Goal: Information Seeking & Learning: Learn about a topic

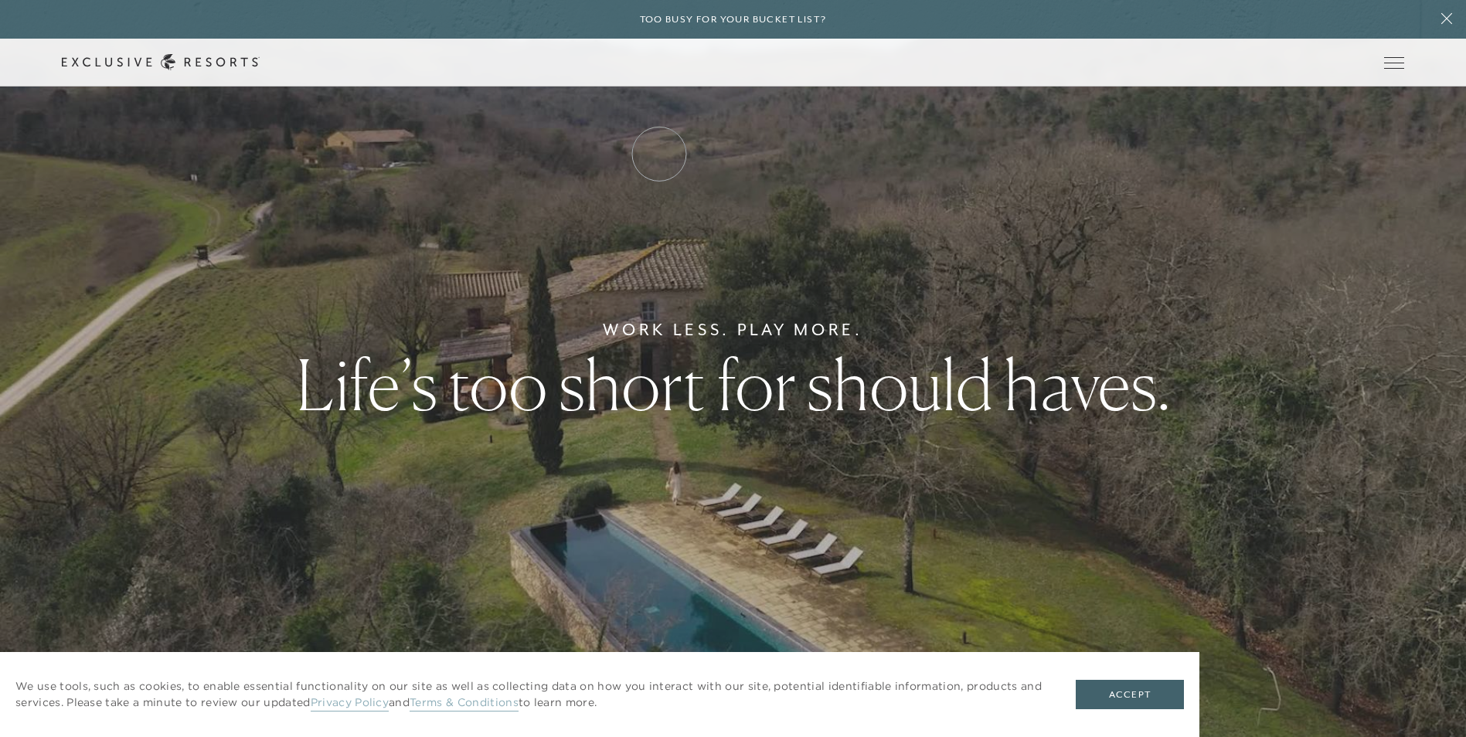
click at [0, 0] on link "How it works" at bounding box center [0, 0] width 0 height 0
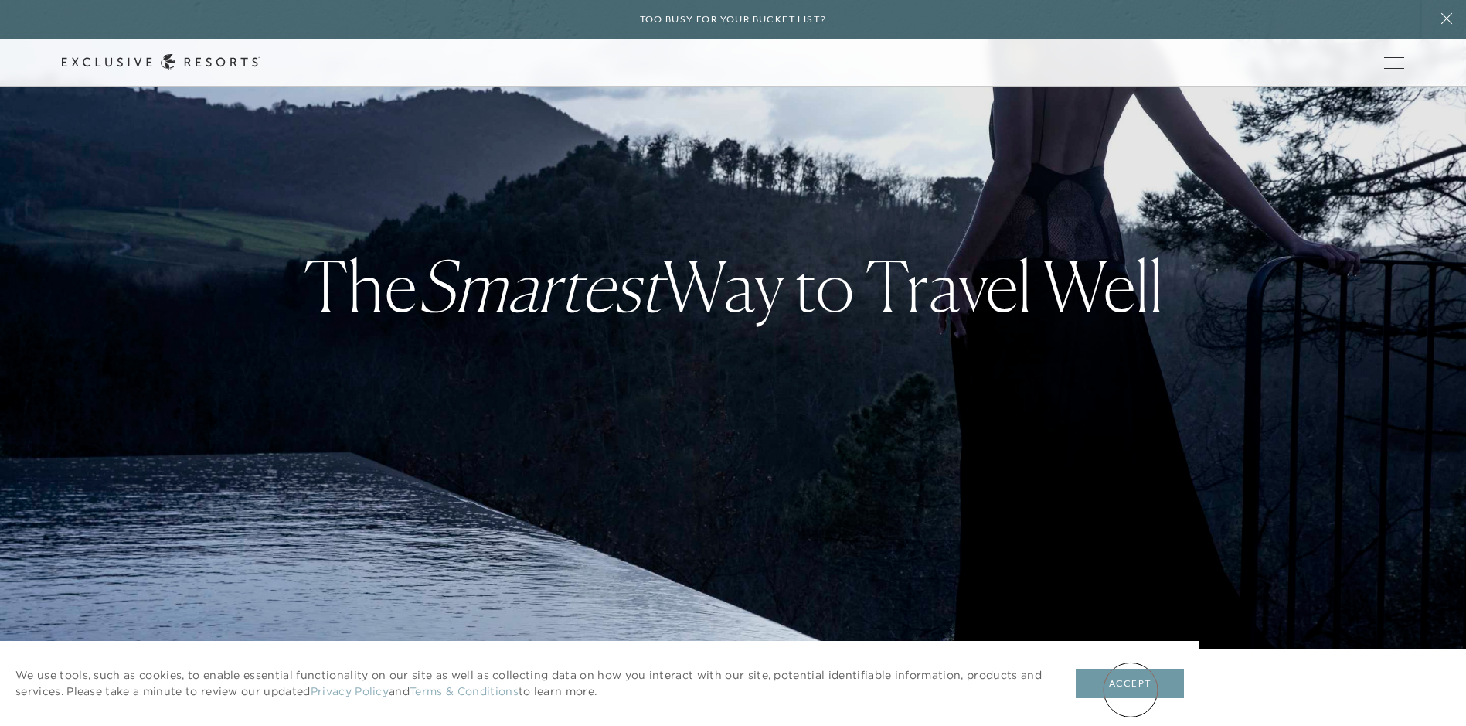
click at [1131, 689] on button "Accept" at bounding box center [1130, 682] width 108 height 29
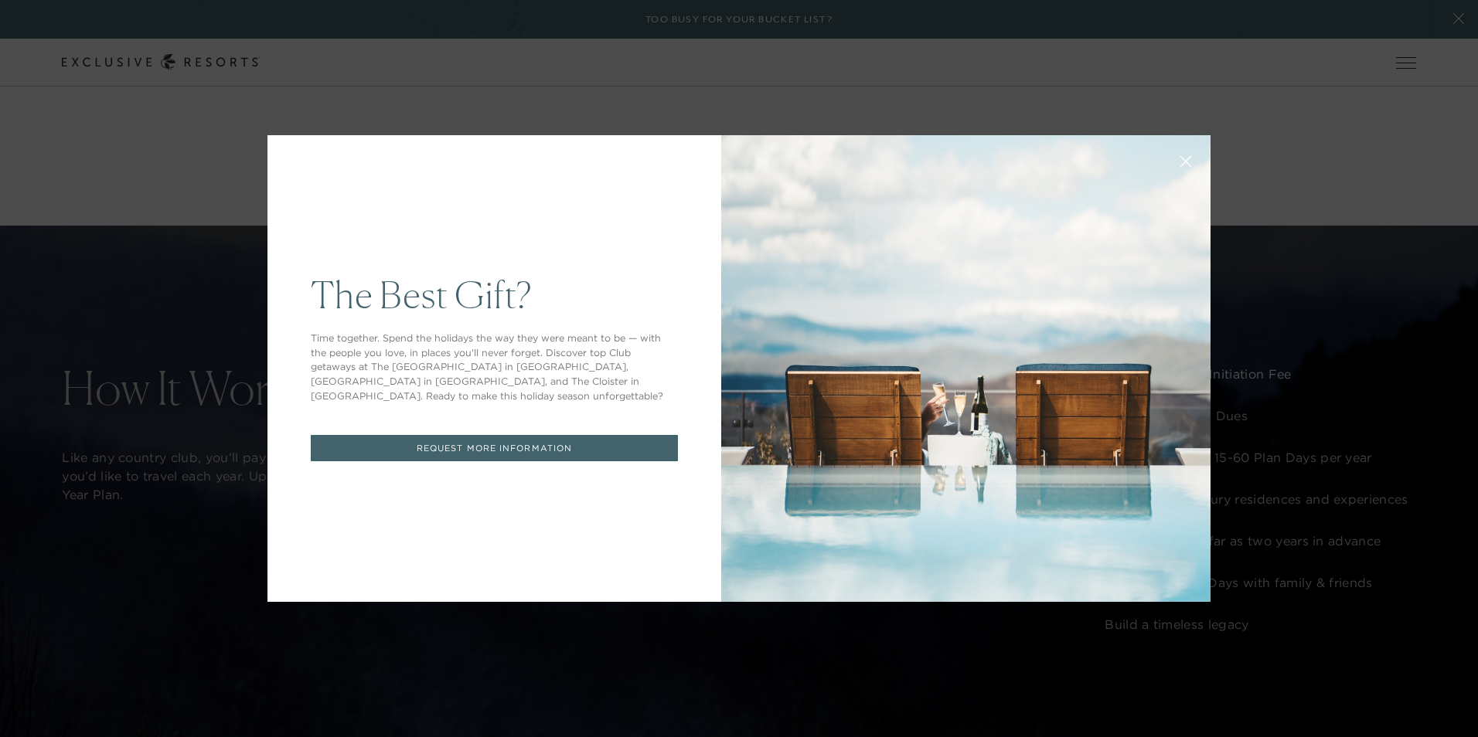
click at [1173, 163] on button at bounding box center [1185, 159] width 37 height 37
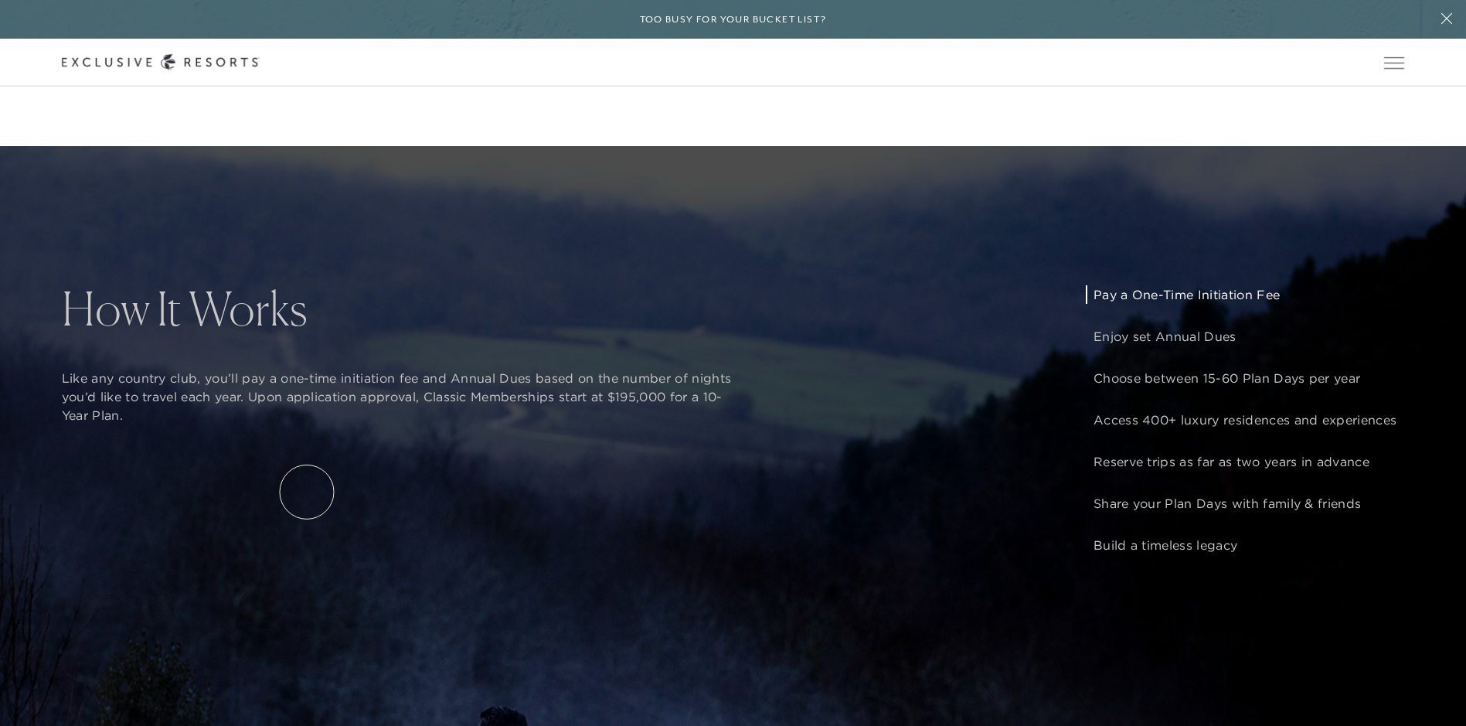
scroll to position [1314, 0]
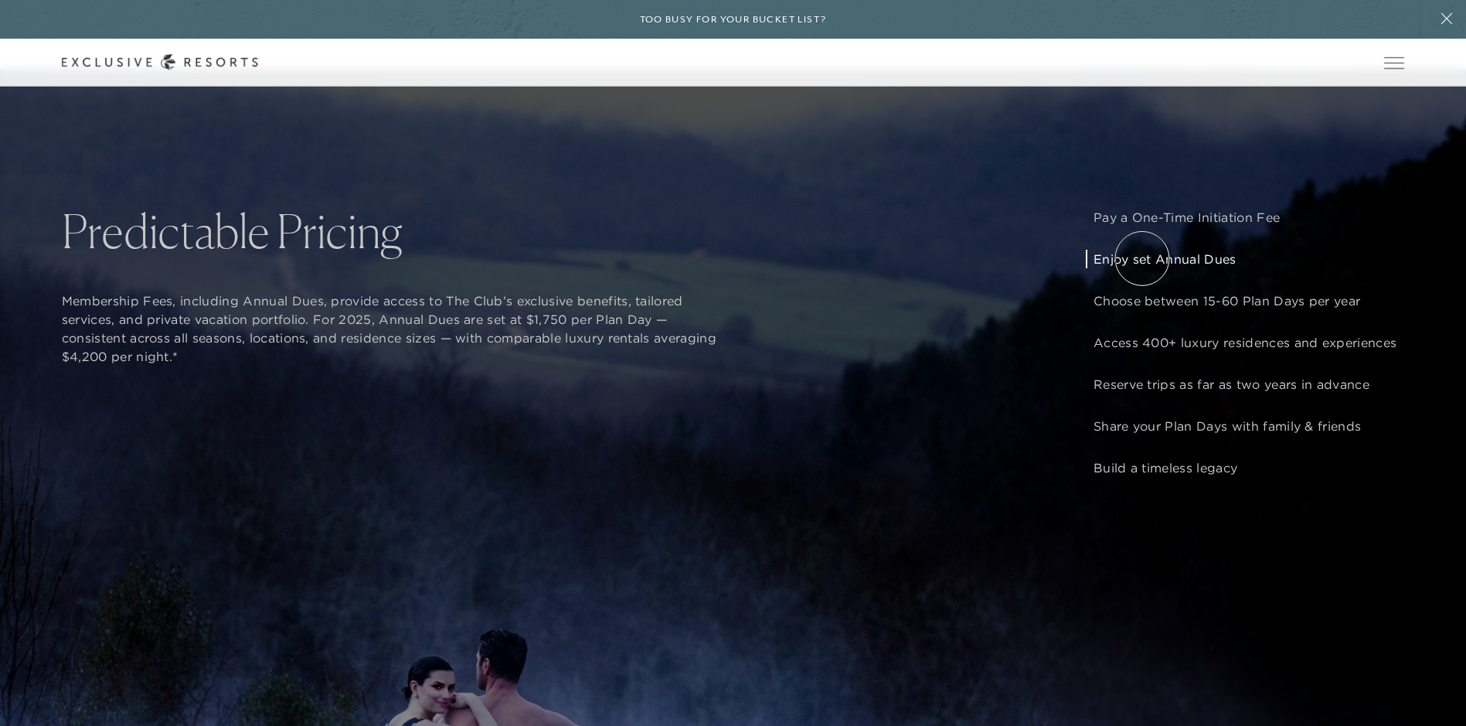
click at [1144, 258] on div "Pay a One-Time Initiation Fee Enjoy set Annual Dues Choose between 15-60 Plan D…" at bounding box center [1245, 342] width 318 height 269
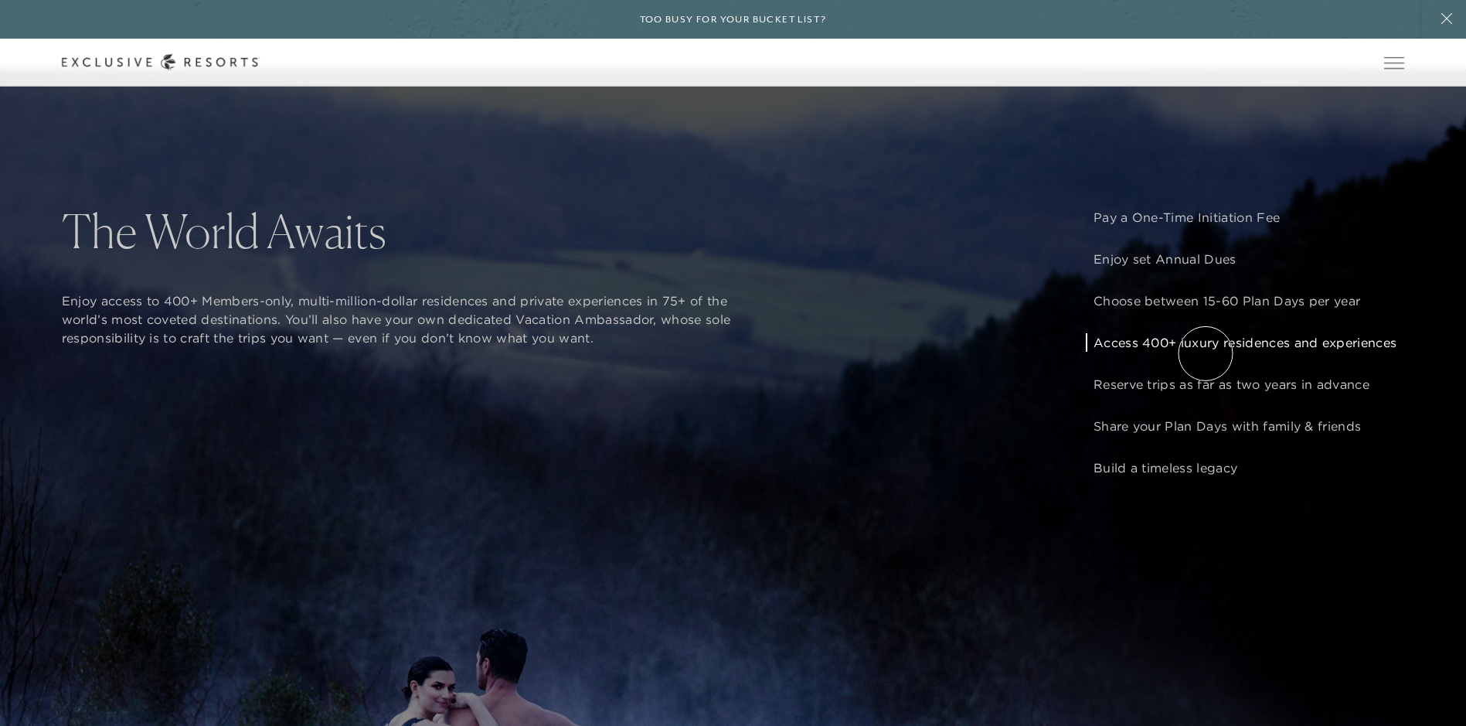
click at [1206, 352] on p "Access 400+ luxury residences and experiences" at bounding box center [1245, 342] width 303 height 19
click at [0, 0] on link "Club Journal" at bounding box center [0, 0] width 0 height 0
